Goal: Information Seeking & Learning: Check status

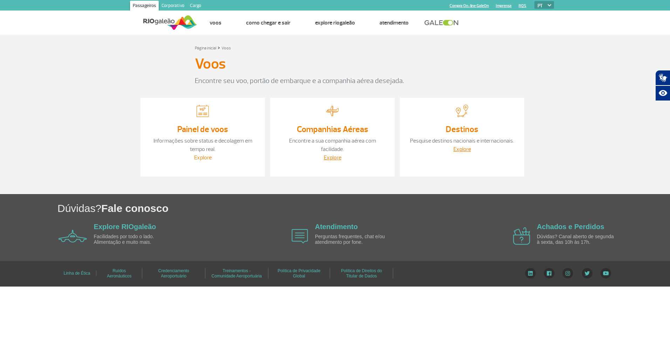
click at [210, 156] on link "Explore" at bounding box center [203, 157] width 18 height 7
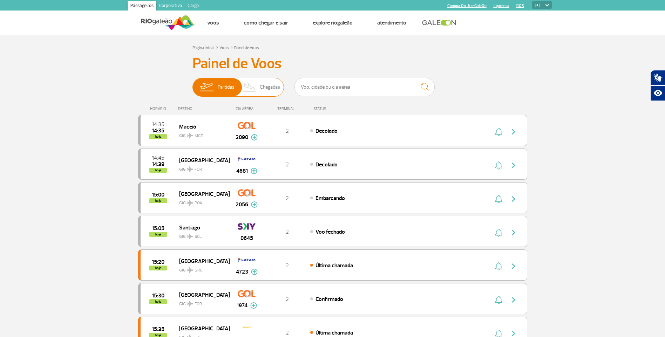
click at [258, 85] on img at bounding box center [249, 87] width 21 height 18
click at [192, 84] on input "Partidas Chegadas" at bounding box center [192, 84] width 0 height 0
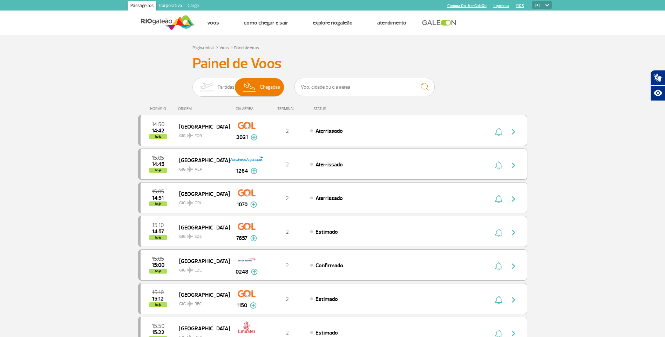
click at [298, 165] on div "2" at bounding box center [287, 165] width 46 height 8
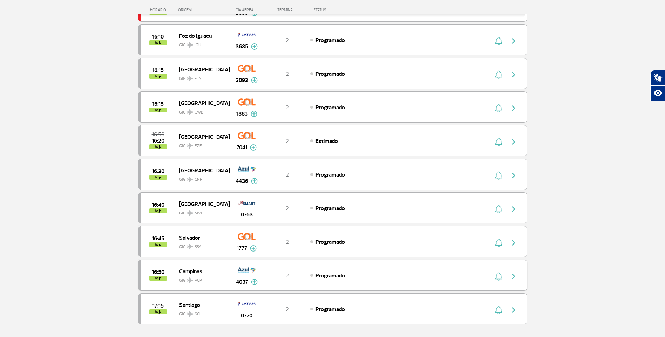
scroll to position [561, 0]
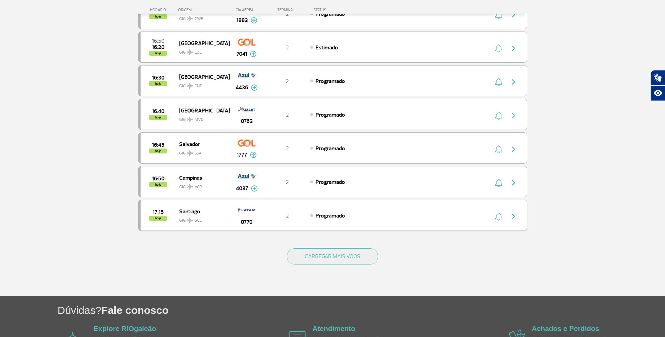
click at [514, 215] on img "button" at bounding box center [513, 216] width 8 height 8
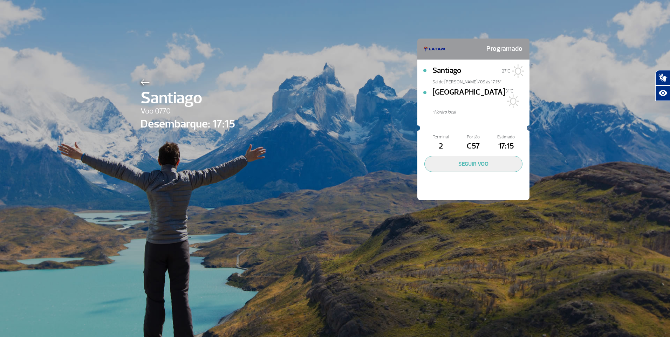
click at [141, 82] on img at bounding box center [145, 82] width 9 height 6
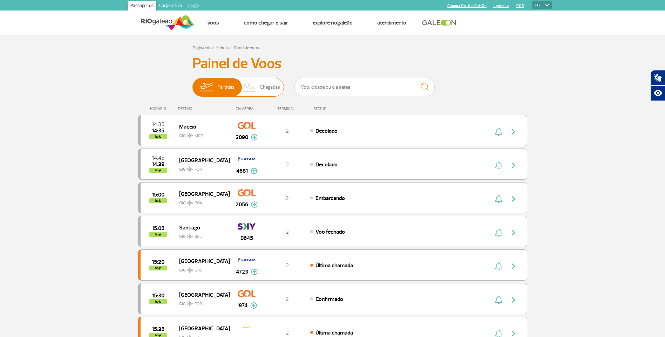
click at [263, 88] on span "Chegadas" at bounding box center [270, 87] width 20 height 18
click at [192, 84] on input "Partidas Chegadas" at bounding box center [192, 84] width 0 height 0
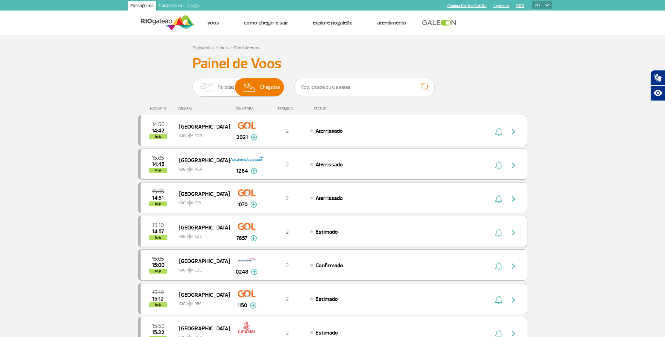
click at [515, 232] on img "button" at bounding box center [513, 233] width 8 height 8
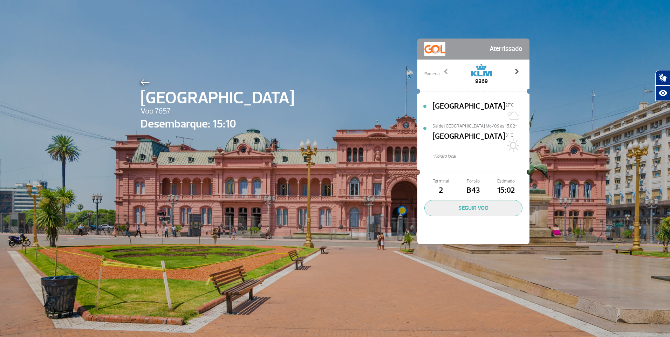
click at [516, 69] on span at bounding box center [516, 71] width 7 height 7
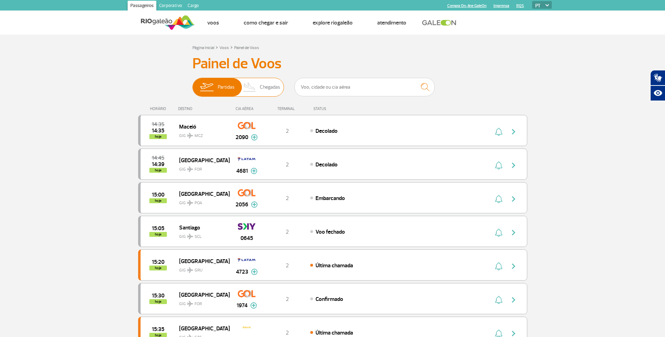
click at [264, 86] on span "Chegadas" at bounding box center [270, 87] width 20 height 18
click at [192, 84] on input "Partidas Chegadas" at bounding box center [192, 84] width 0 height 0
